Goal: Task Accomplishment & Management: Complete application form

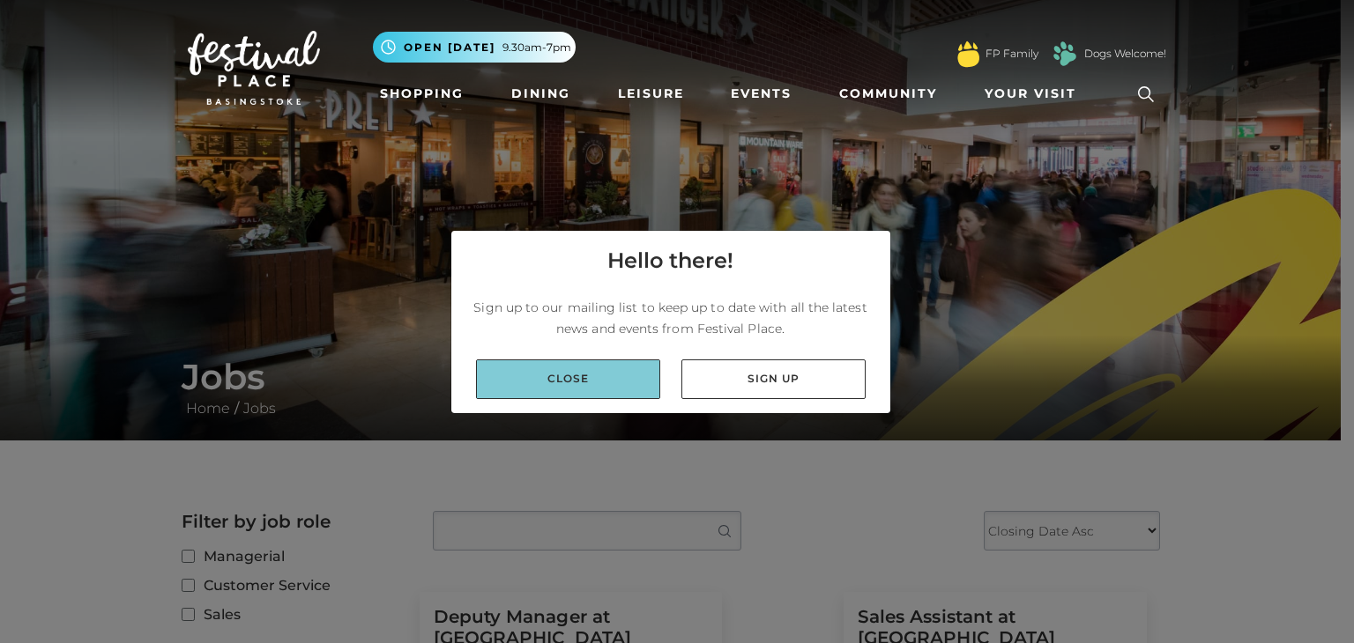
click at [601, 389] on link "Close" at bounding box center [568, 380] width 184 height 40
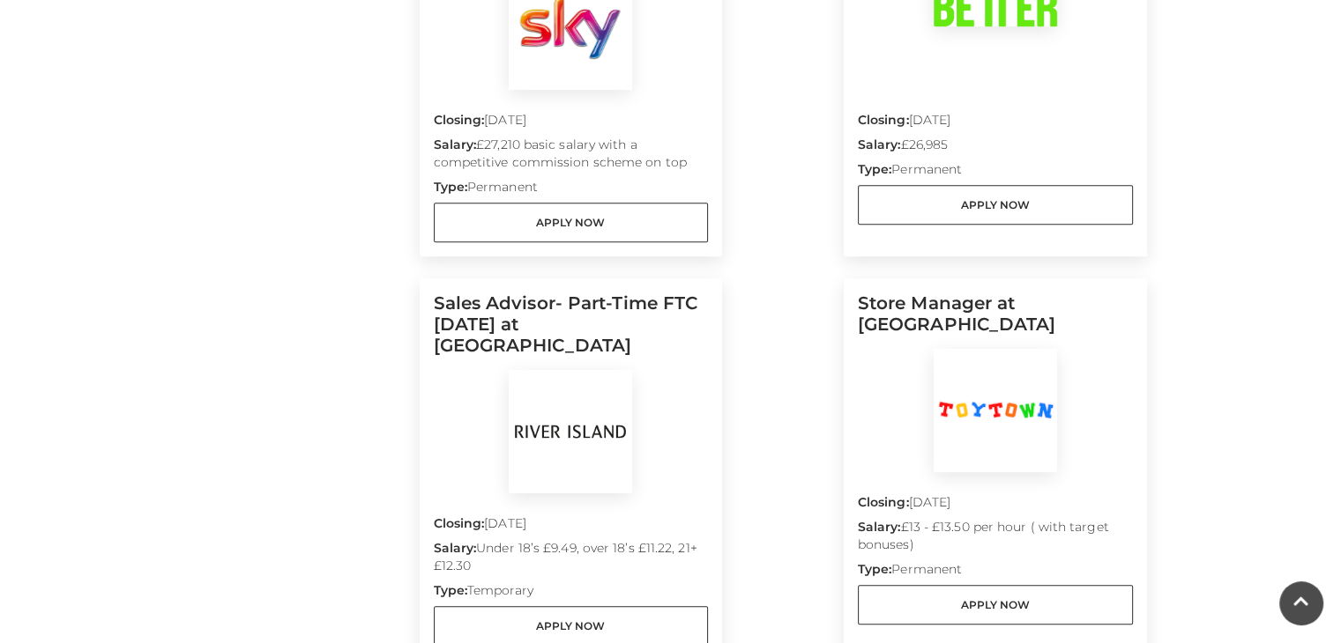
scroll to position [1146, 0]
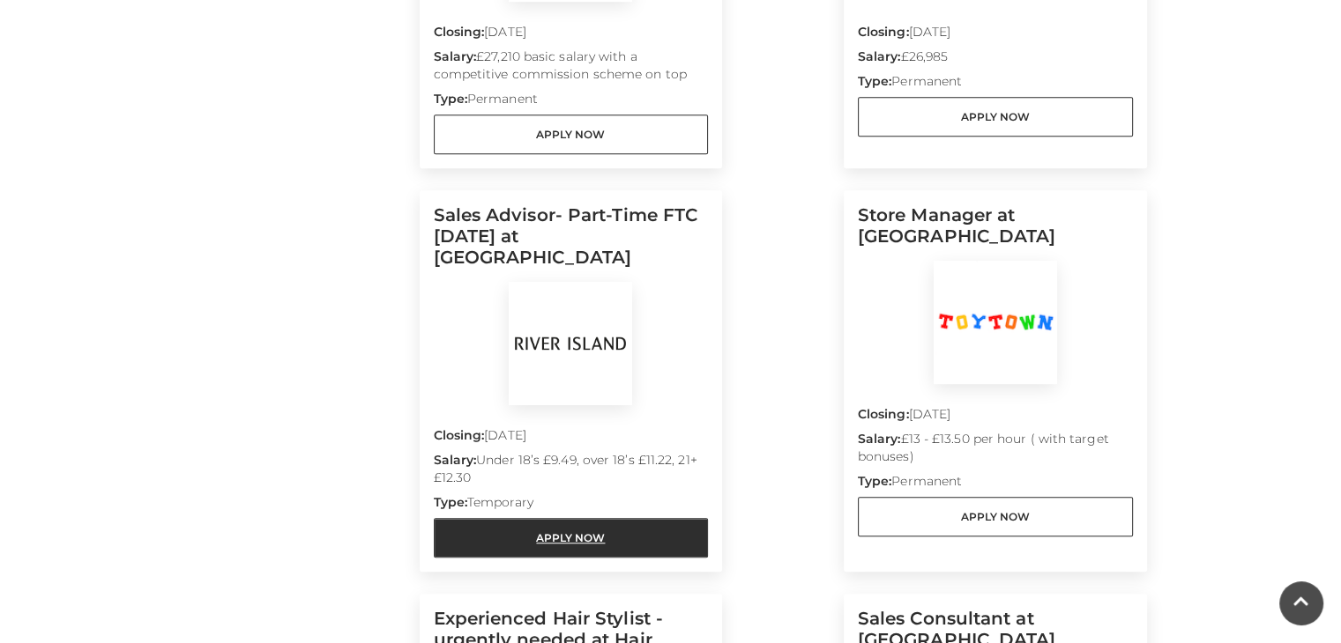
click at [582, 518] on link "Apply Now" at bounding box center [571, 538] width 275 height 40
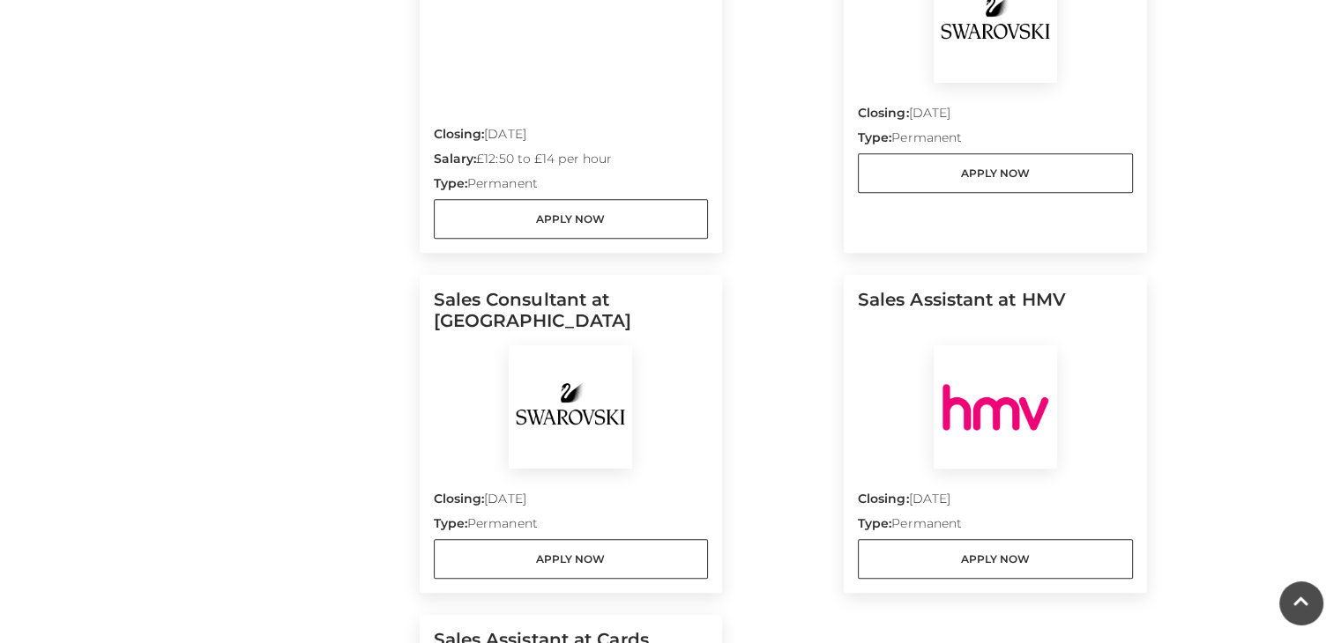
scroll to position [1939, 0]
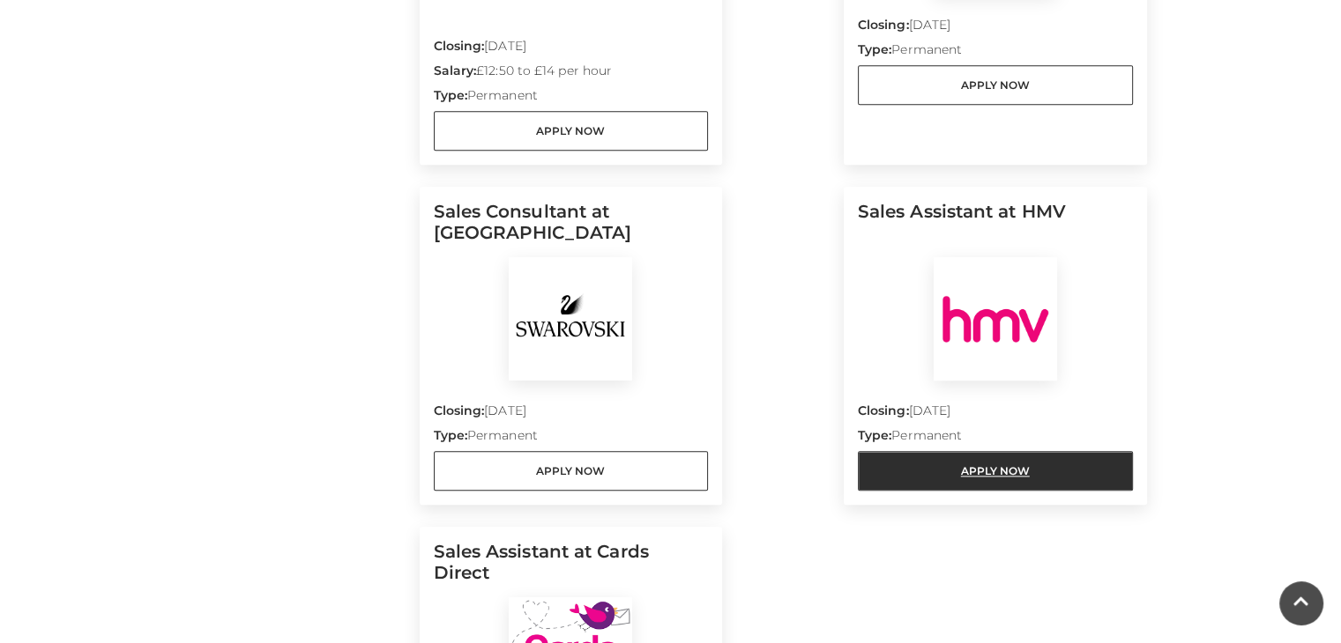
click at [985, 451] on link "Apply Now" at bounding box center [995, 471] width 275 height 40
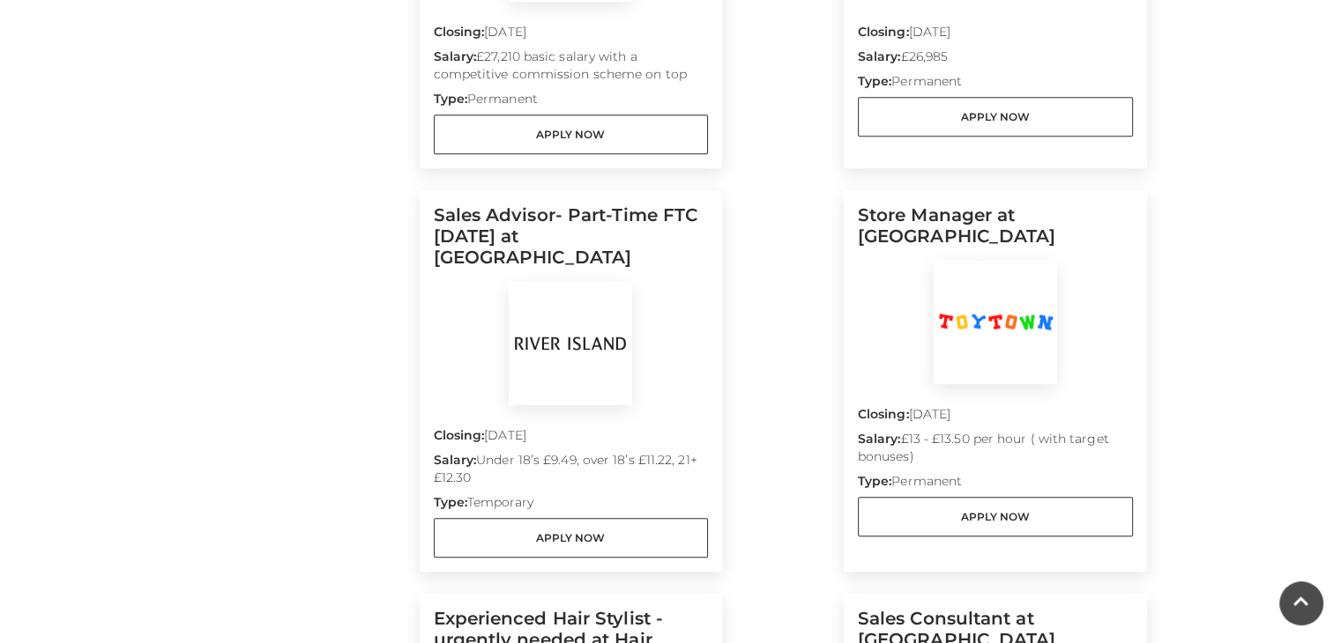
scroll to position [1058, 0]
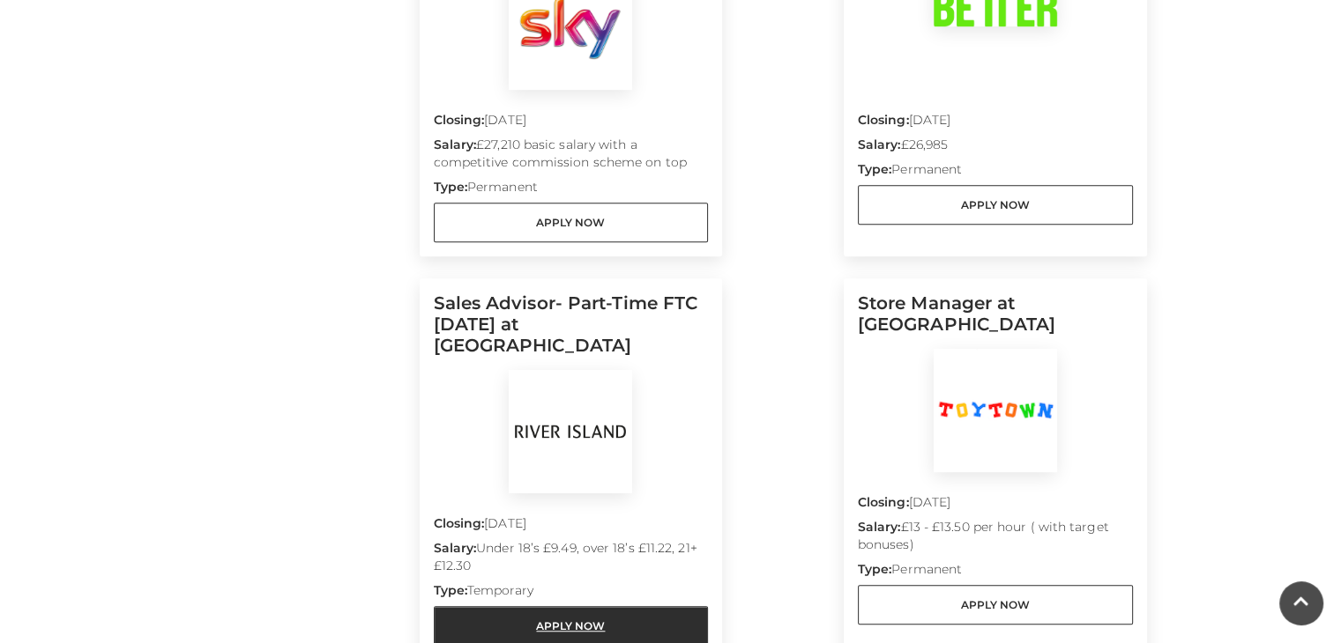
click at [554, 606] on link "Apply Now" at bounding box center [571, 626] width 275 height 40
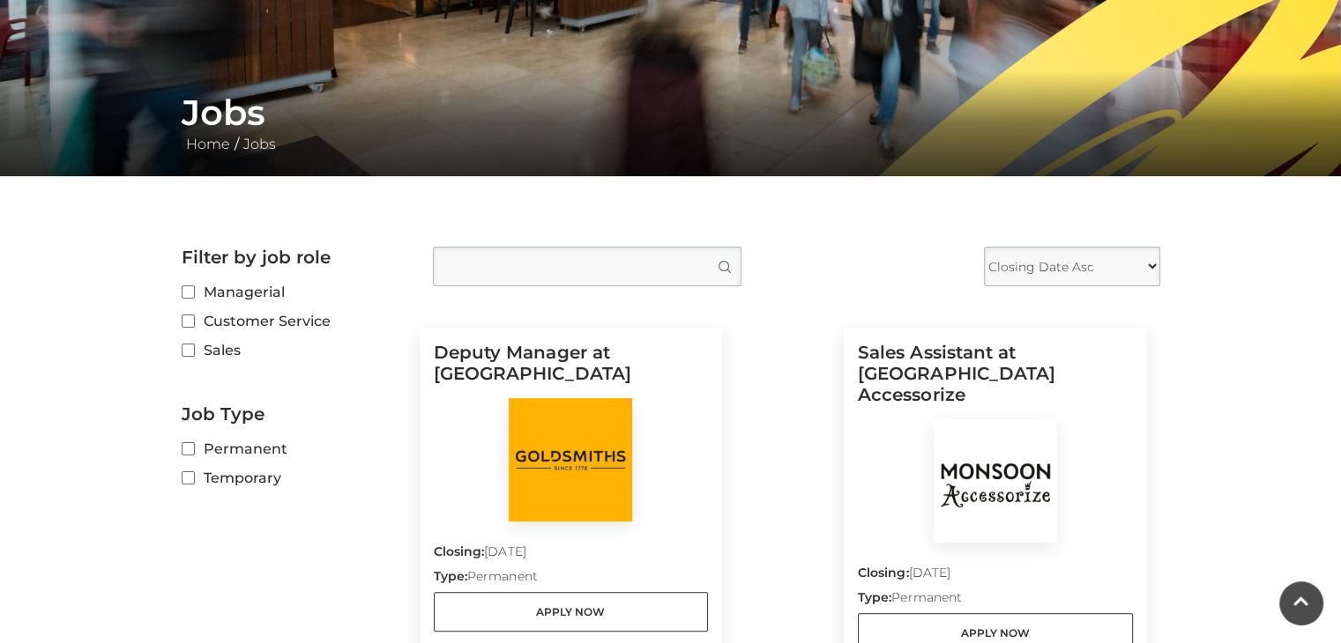
scroll to position [176, 0]
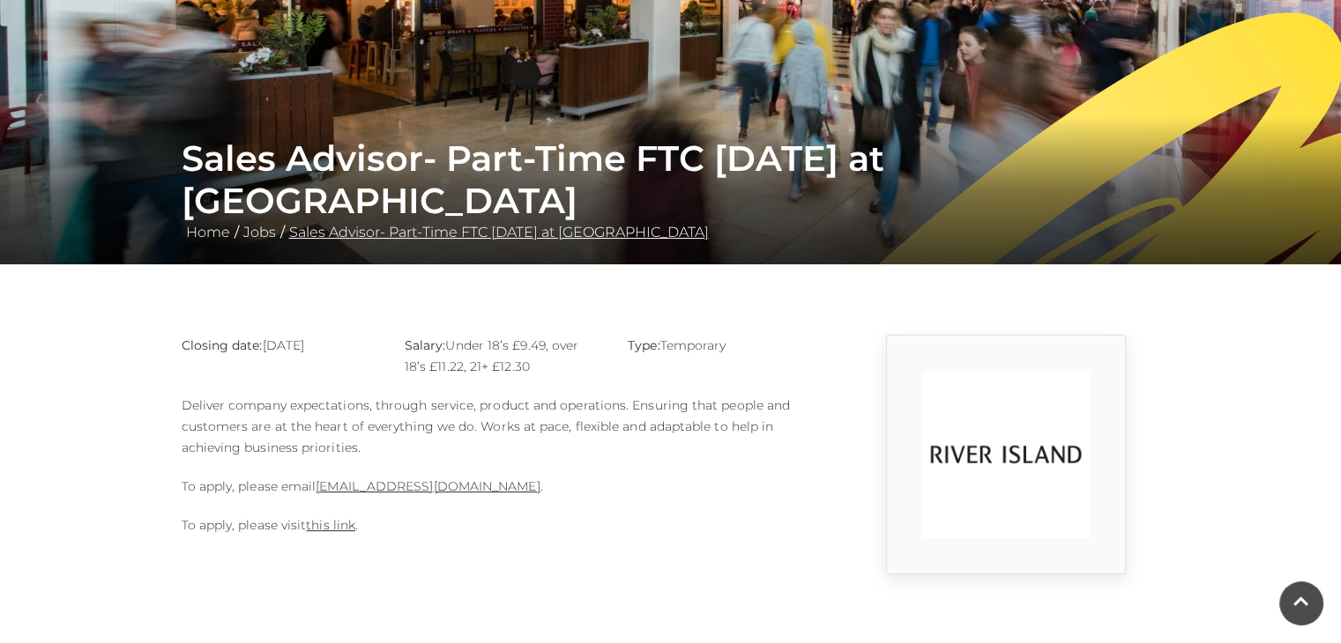
scroll to position [264, 0]
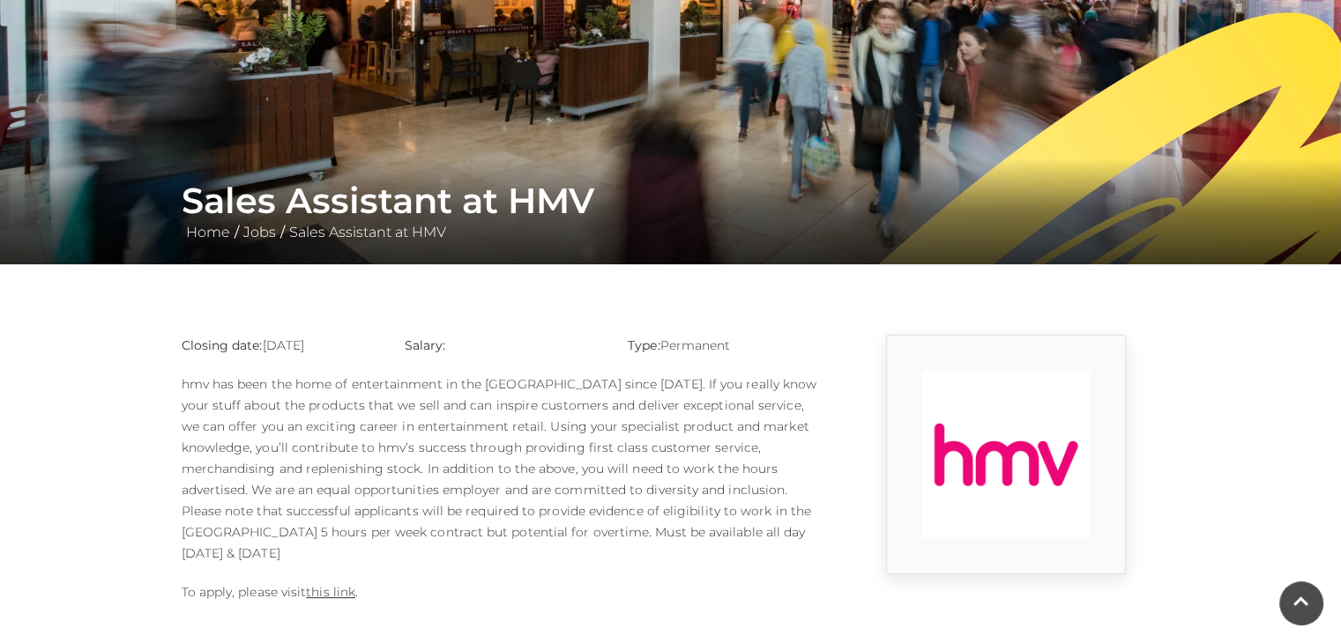
scroll to position [264, 0]
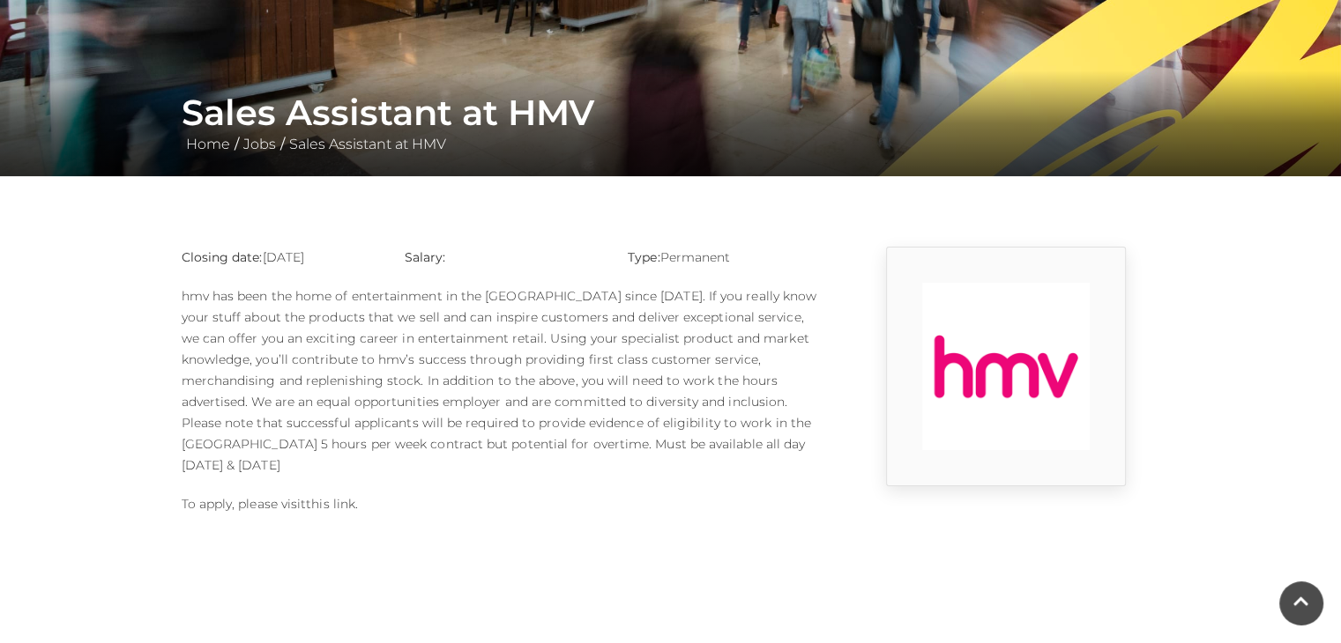
click at [339, 496] on link "this link" at bounding box center [330, 504] width 49 height 16
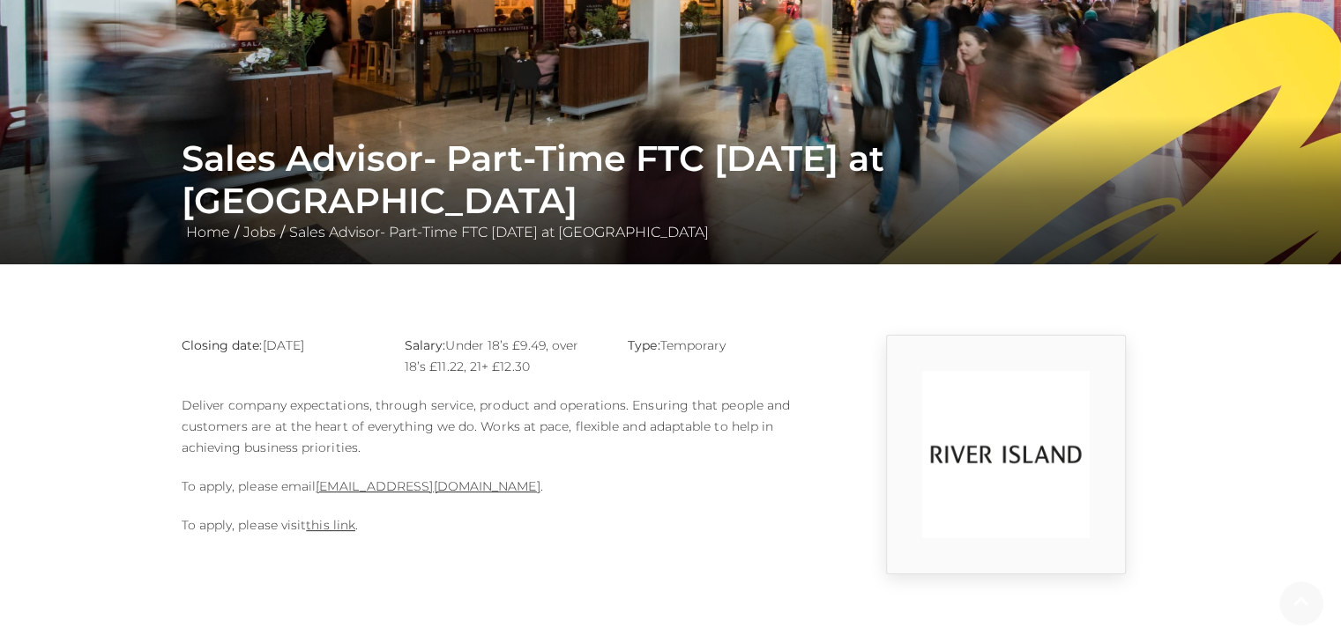
scroll to position [264, 0]
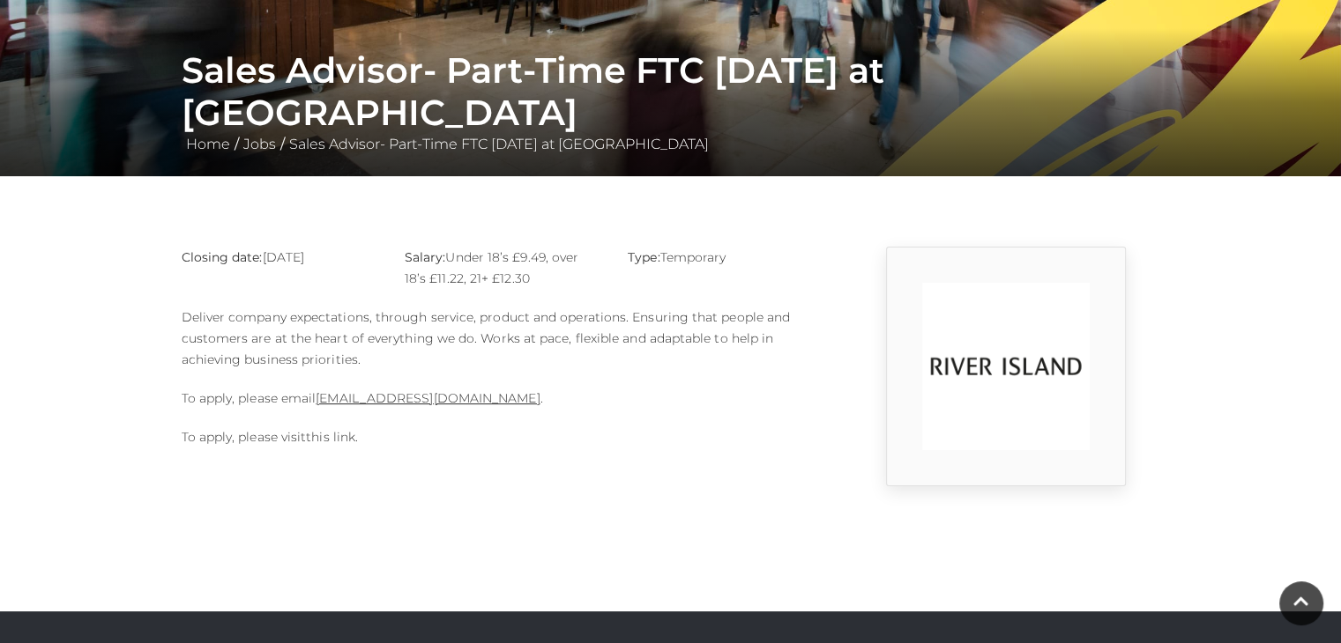
click at [333, 438] on link "this link" at bounding box center [330, 437] width 49 height 16
